Goal: Task Accomplishment & Management: Use online tool/utility

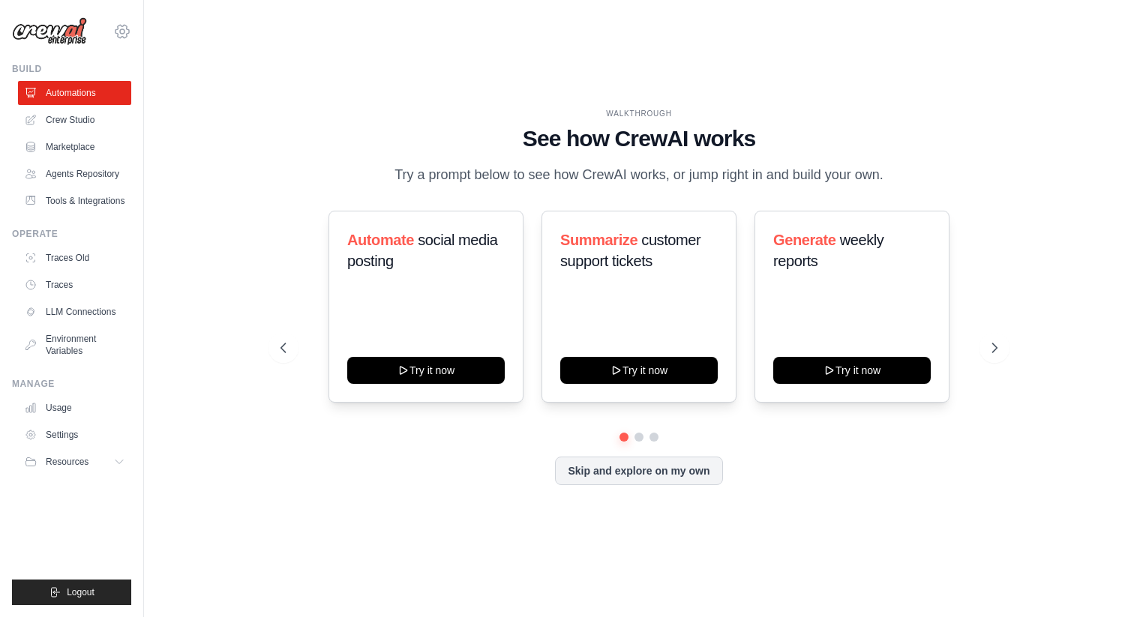
click at [124, 33] on icon at bounding box center [122, 31] width 18 height 18
click at [155, 97] on span "DS-DTS-Sandbox" at bounding box center [187, 92] width 118 height 15
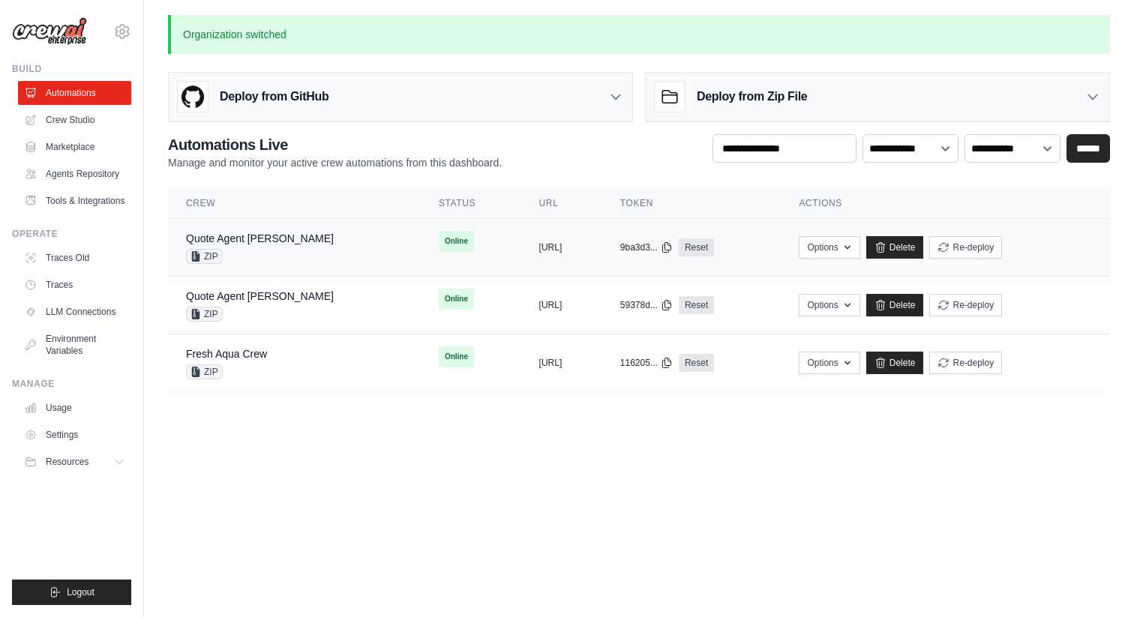
click at [308, 244] on div "Quote Agent [PERSON_NAME] ZIP" at bounding box center [294, 247] width 217 height 33
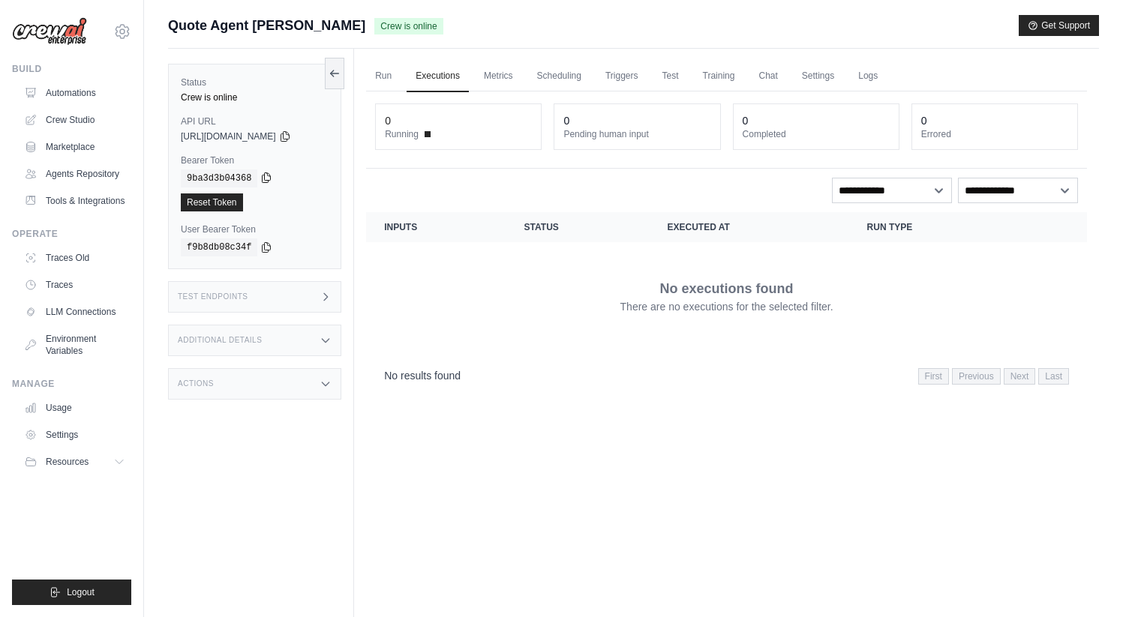
click at [268, 178] on icon at bounding box center [266, 178] width 12 height 12
click at [268, 179] on icon at bounding box center [266, 178] width 12 height 12
click at [291, 135] on icon at bounding box center [285, 136] width 12 height 12
